Goal: Find specific page/section: Find specific page/section

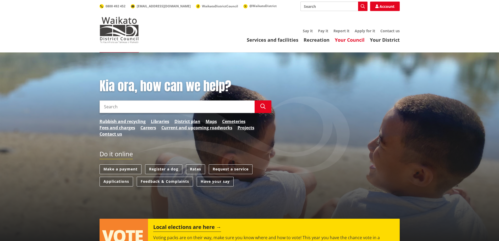
click at [359, 41] on link "Your Council" at bounding box center [350, 40] width 30 height 6
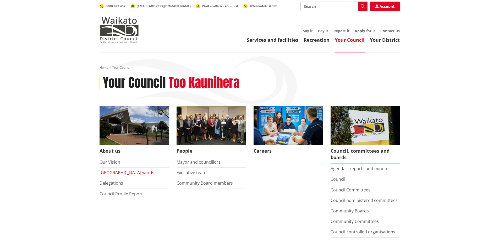
click at [132, 171] on link "Waikato district wards" at bounding box center [126, 172] width 55 height 6
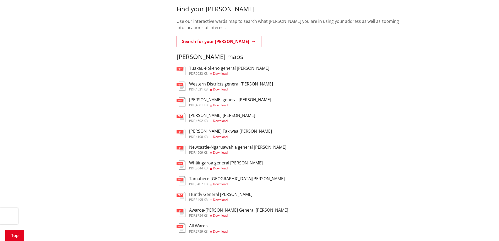
scroll to position [105, 0]
